Goal: Information Seeking & Learning: Learn about a topic

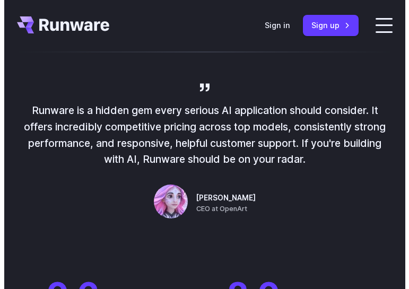
scroll to position [931, 0]
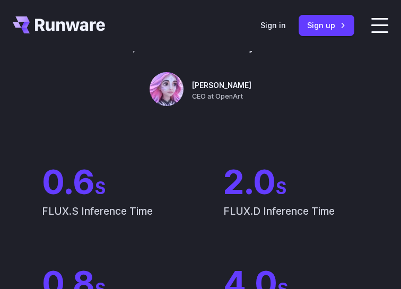
click at [378, 27] on label at bounding box center [379, 25] width 17 height 15
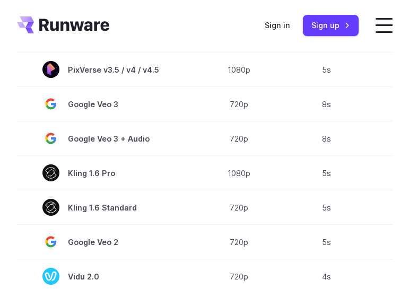
scroll to position [820, 0]
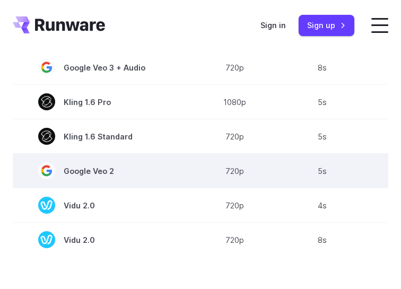
click at [104, 173] on span "Google Veo 2" at bounding box center [100, 170] width 125 height 17
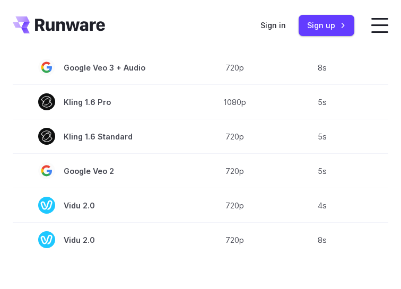
click at [376, 29] on label at bounding box center [379, 25] width 17 height 15
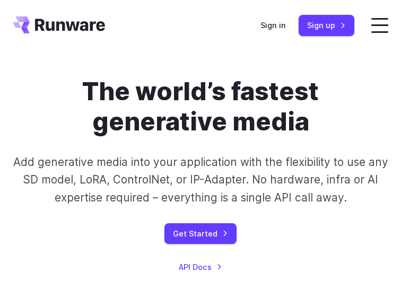
click at [385, 19] on span at bounding box center [379, 19] width 17 height 2
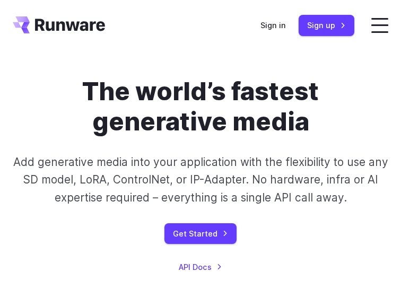
click at [375, 24] on label at bounding box center [379, 25] width 17 height 15
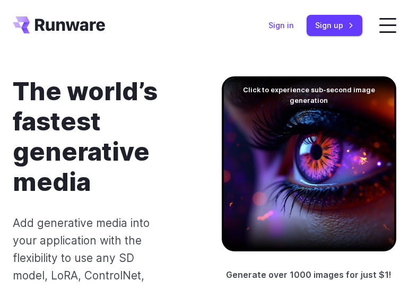
click at [285, 27] on link "Sign in" at bounding box center [280, 25] width 25 height 12
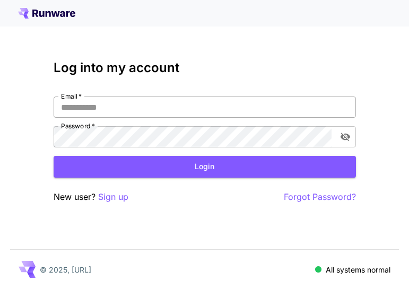
click at [83, 112] on input "Email   *" at bounding box center [205, 106] width 302 height 21
click at [194, 70] on h3 "Log into my account" at bounding box center [205, 67] width 302 height 15
click at [32, 16] on icon at bounding box center [46, 13] width 57 height 11
click at [148, 46] on div "Log into my account Email   * Email   * Password   * Password   * Login New use…" at bounding box center [204, 144] width 409 height 289
click at [18, 11] on icon at bounding box center [46, 13] width 57 height 11
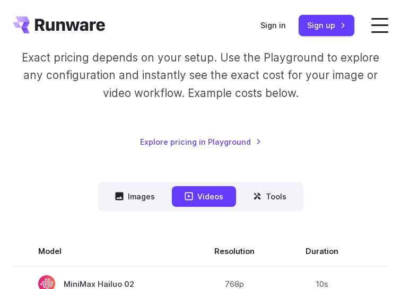
scroll to position [143, 0]
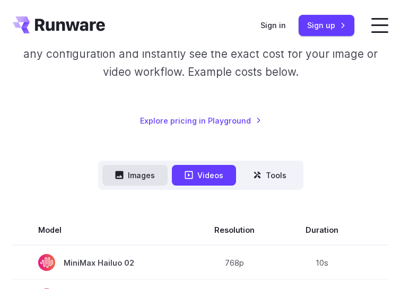
click at [140, 175] on button "Images" at bounding box center [134, 175] width 65 height 21
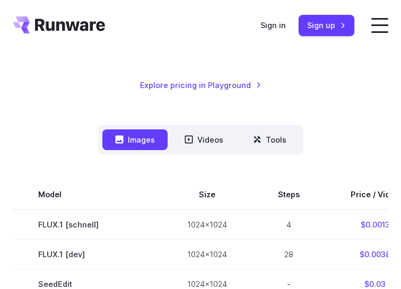
scroll to position [138, 0]
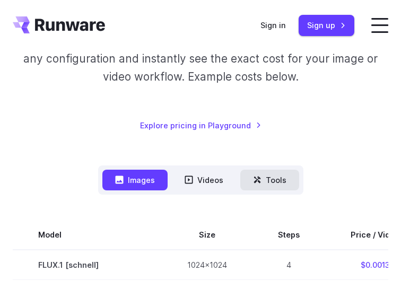
click at [265, 175] on button "Tools" at bounding box center [269, 180] width 59 height 21
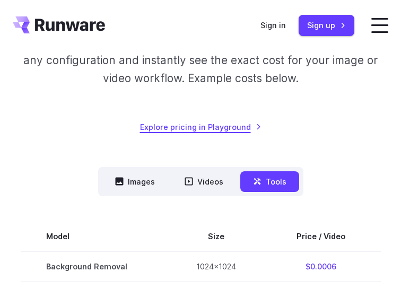
scroll to position [197, 0]
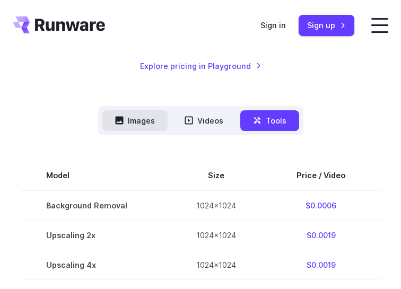
click at [147, 119] on button "Images" at bounding box center [134, 120] width 65 height 21
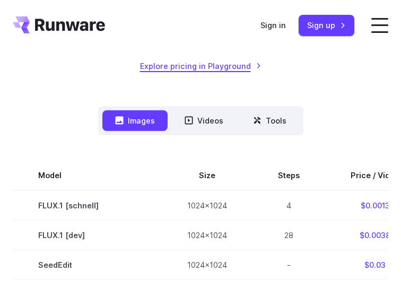
click at [228, 68] on link "Explore pricing in Playground" at bounding box center [200, 66] width 121 height 12
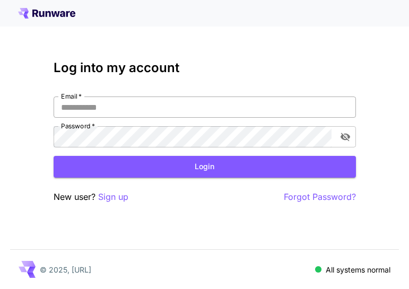
click at [154, 115] on input "Email   *" at bounding box center [205, 106] width 302 height 21
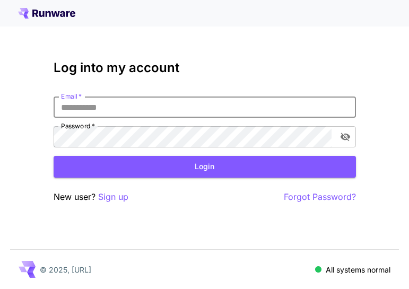
click at [153, 109] on input "Email   *" at bounding box center [205, 106] width 302 height 21
click at [118, 107] on input "Email   *" at bounding box center [205, 106] width 302 height 21
